Goal: Information Seeking & Learning: Understand process/instructions

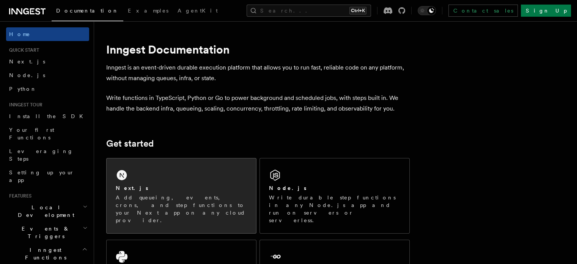
click at [176, 176] on div "Next.js Add queueing, events, crons, and step functions to your Next app on any…" at bounding box center [181, 195] width 149 height 75
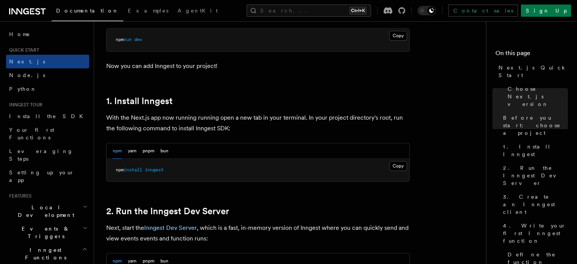
scroll to position [358, 0]
click at [396, 166] on button "Copy Copied" at bounding box center [398, 165] width 18 height 10
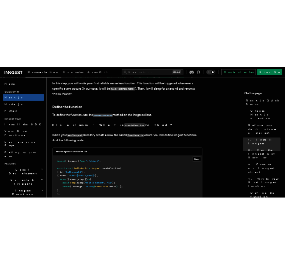
scroll to position [1245, 0]
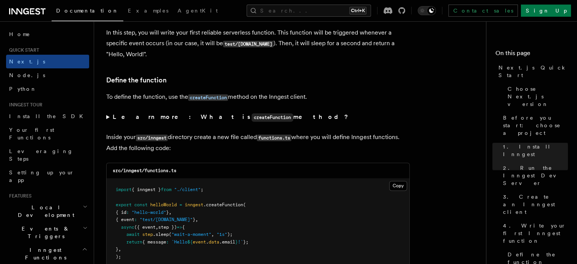
click at [167, 139] on code "src/inngest" at bounding box center [152, 137] width 32 height 6
drag, startPoint x: 167, startPoint y: 138, endPoint x: 149, endPoint y: 137, distance: 18.3
click at [149, 137] on code "src/inngest" at bounding box center [152, 137] width 32 height 6
copy code "inngest"
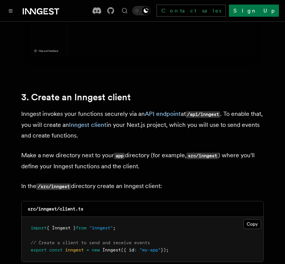
scroll to position [836, 0]
click at [256, 219] on button "Copy Copied" at bounding box center [252, 224] width 18 height 10
drag, startPoint x: 72, startPoint y: 165, endPoint x: 54, endPoint y: 165, distance: 18.2
click at [54, 183] on code "/src/inngest" at bounding box center [53, 186] width 35 height 6
copy code "inngest"
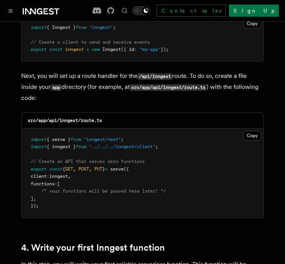
scroll to position [1039, 0]
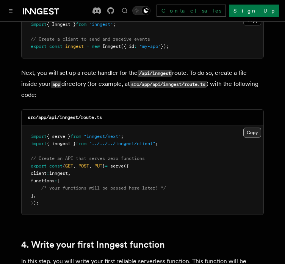
click at [251, 127] on button "Copy Copied" at bounding box center [252, 132] width 18 height 10
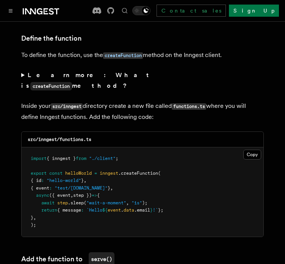
scroll to position [1310, 0]
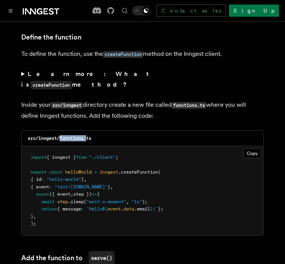
drag, startPoint x: 61, startPoint y: 107, endPoint x: 86, endPoint y: 108, distance: 25.8
click at [86, 135] on code "src/inngest/functions.ts" at bounding box center [60, 137] width 64 height 5
copy code "functions."
